Goal: Information Seeking & Learning: Learn about a topic

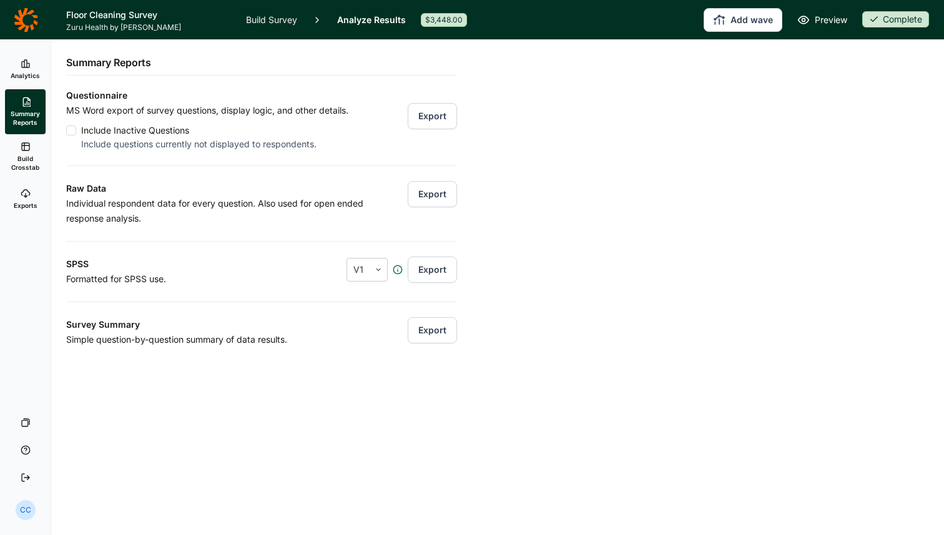
click at [13, 85] on link "Analytics" at bounding box center [25, 69] width 41 height 40
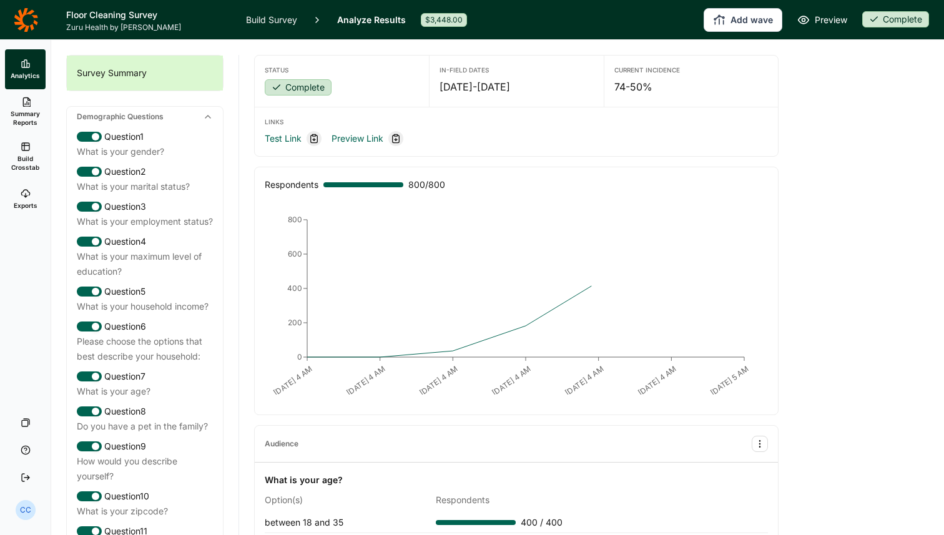
click at [213, 114] on div "Demographic Questions" at bounding box center [145, 117] width 156 height 20
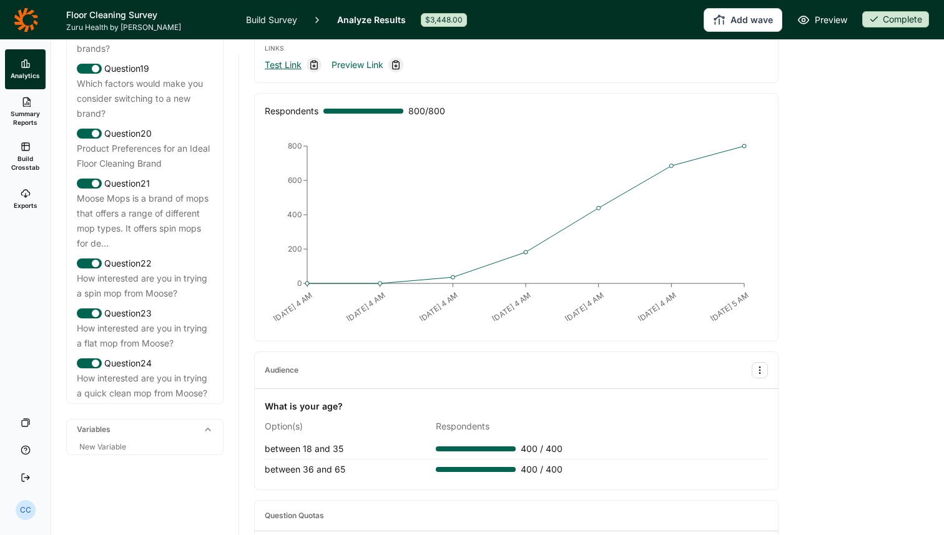
scroll to position [75, 0]
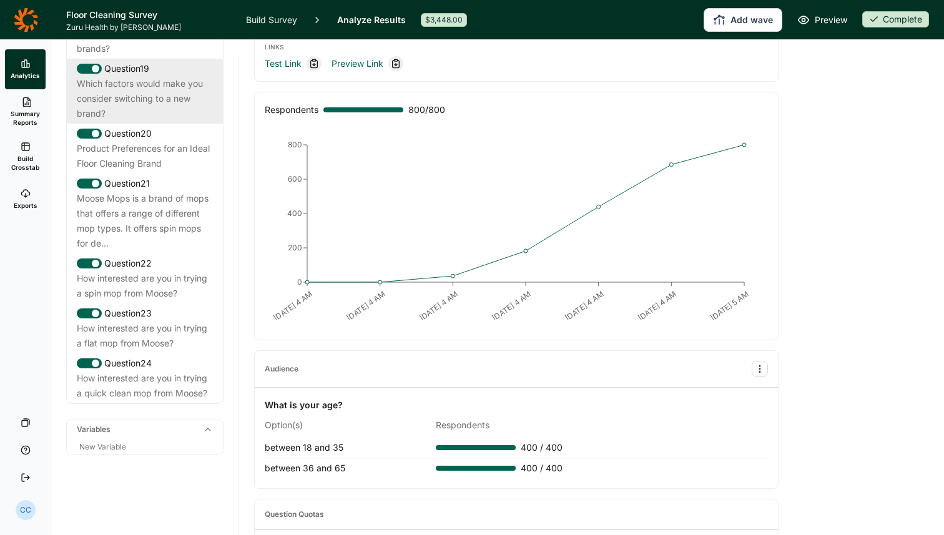
click at [158, 101] on div "Which factors would make you consider switching to a new brand?" at bounding box center [145, 98] width 136 height 45
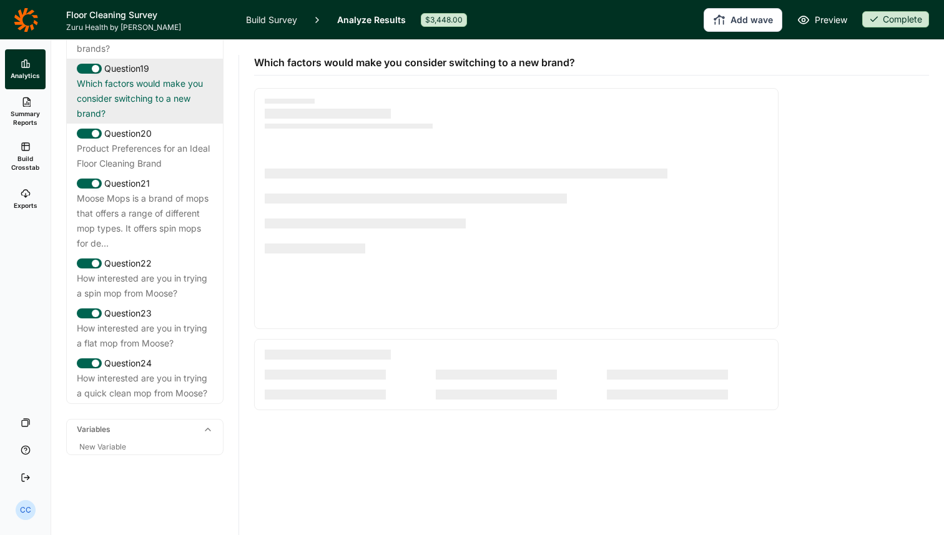
scroll to position [0, 0]
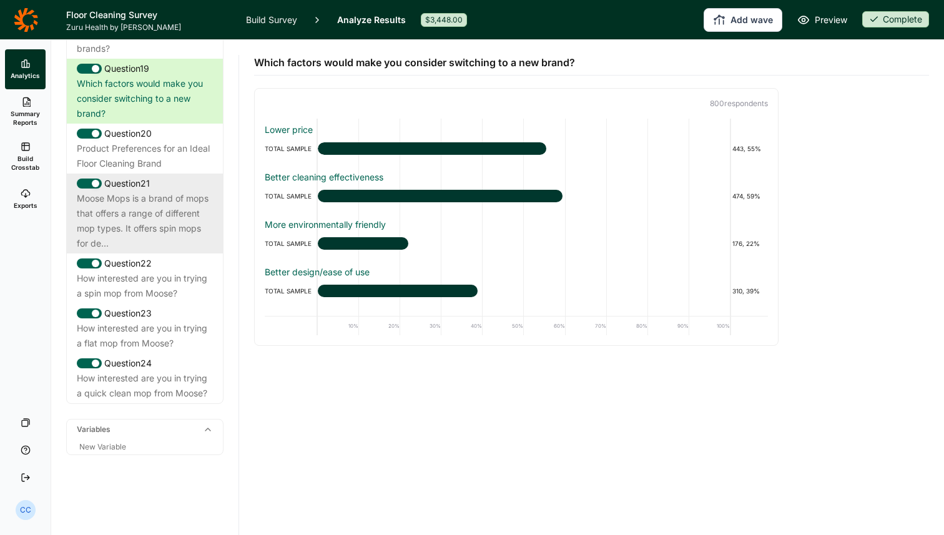
click at [145, 191] on div "Question 21" at bounding box center [145, 183] width 136 height 15
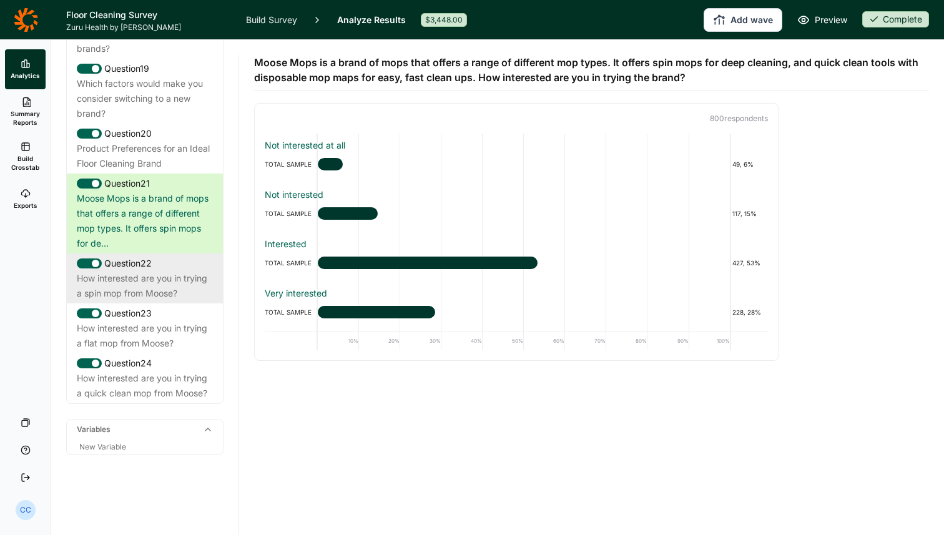
click at [124, 299] on div "How interested are you in trying a spin mop from Moose?" at bounding box center [145, 286] width 136 height 30
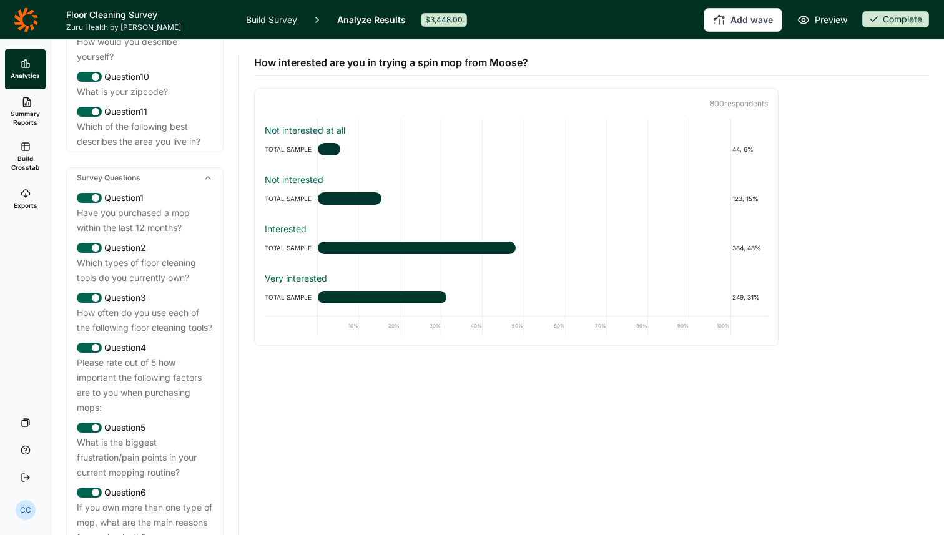
scroll to position [165, 0]
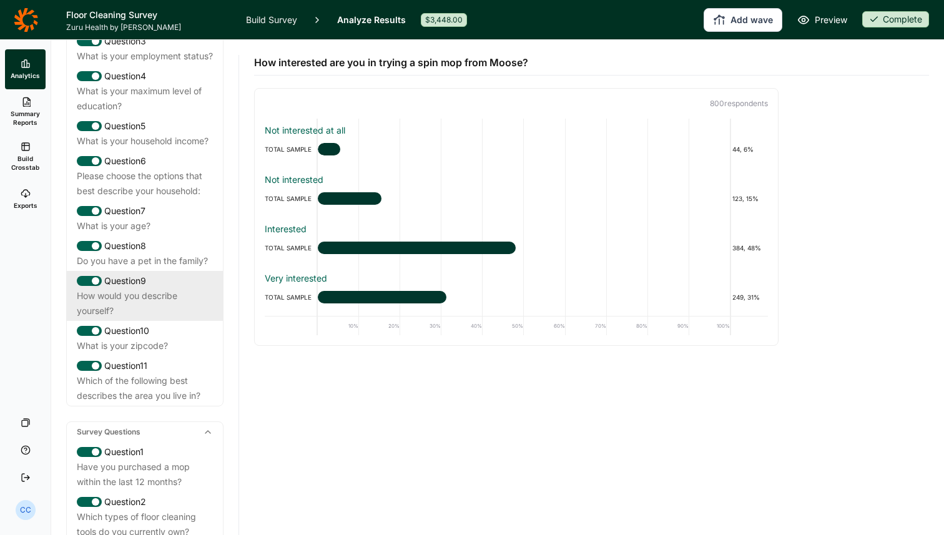
click at [134, 318] on div "How would you describe yourself?" at bounding box center [145, 303] width 136 height 30
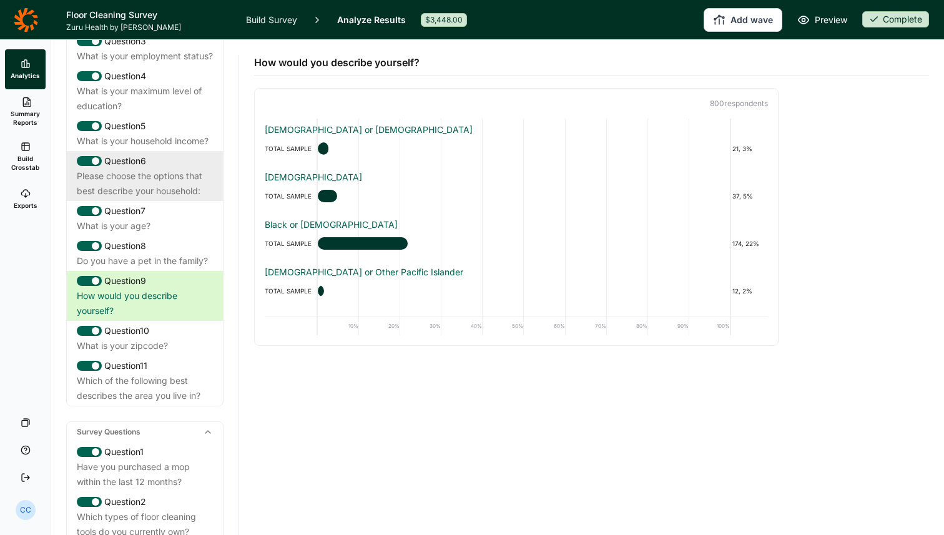
click at [162, 198] on div "Please choose the options that best describe your household:" at bounding box center [145, 183] width 136 height 30
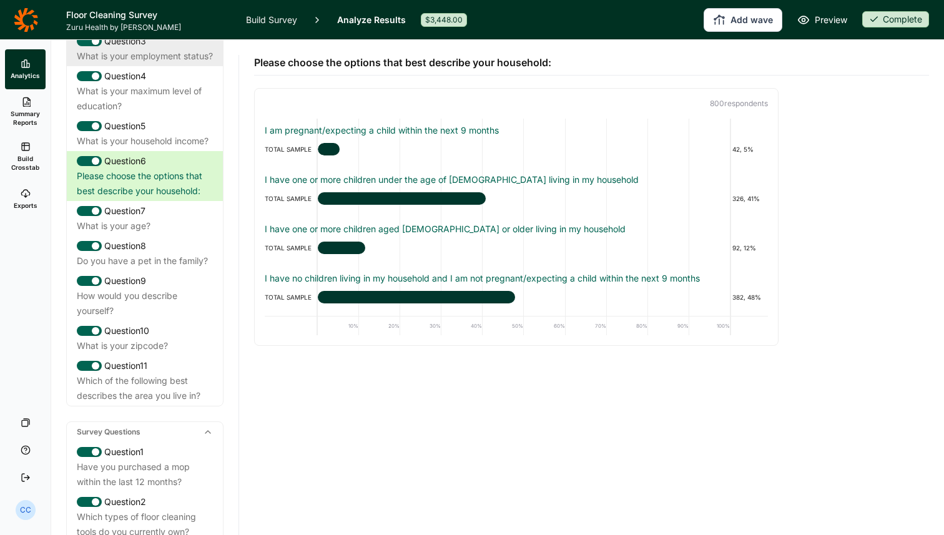
click at [142, 66] on div "Question 3 What is your employment status?" at bounding box center [145, 48] width 156 height 35
